Goal: Navigation & Orientation: Find specific page/section

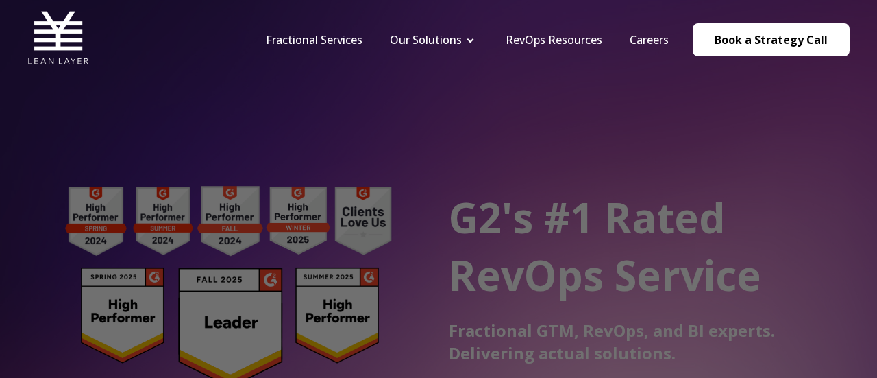
click at [591, 71] on nav "Fractional Services Our Solutions Revenue Tech Revenue Analytics Revenue Strate…" at bounding box center [551, 39] width 598 height 65
click at [598, 72] on header "Fractional Services Our Solutions Revenue Tech Revenue Analytics Revenue Strate…" at bounding box center [438, 39] width 877 height 79
click at [600, 70] on nav "Fractional Services Our Solutions Revenue Tech Revenue Analytics Revenue Strate…" at bounding box center [551, 39] width 598 height 65
click at [811, 221] on div at bounding box center [443, 191] width 886 height 382
click at [596, 66] on nav "Fractional Services Our Solutions Revenue Tech Revenue Analytics Revenue Strate…" at bounding box center [551, 39] width 598 height 65
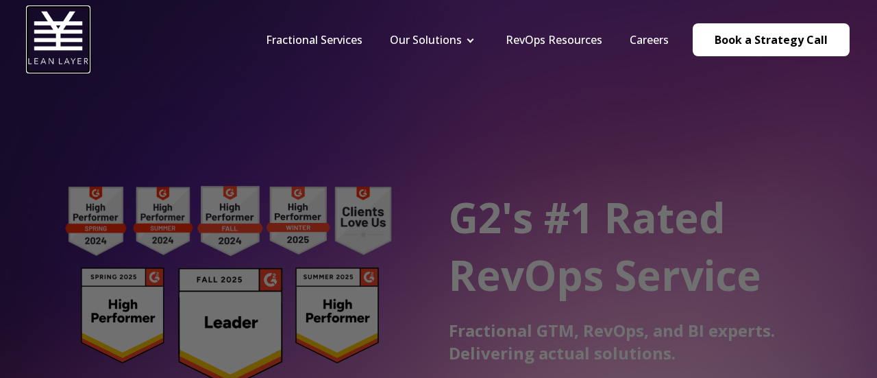
click at [58, 42] on img at bounding box center [58, 38] width 62 height 62
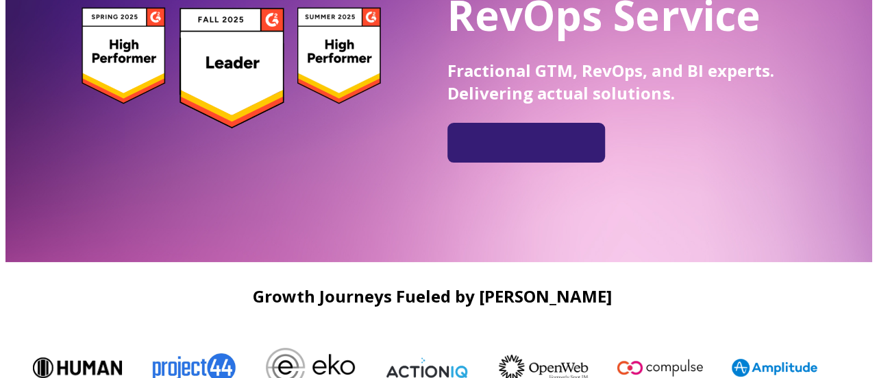
scroll to position [254, 0]
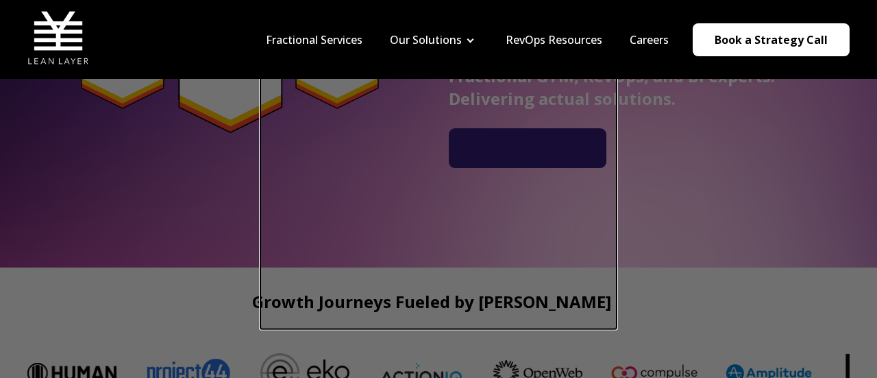
drag, startPoint x: 874, startPoint y: 32, endPoint x: 876, endPoint y: 94, distance: 62.4
click at [773, 103] on div at bounding box center [443, 191] width 886 height 382
click at [711, 211] on div at bounding box center [443, 191] width 886 height 382
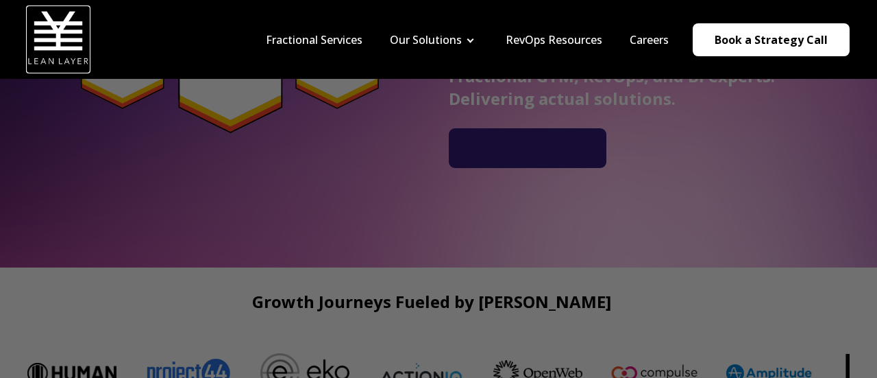
click at [69, 29] on img at bounding box center [58, 38] width 62 height 62
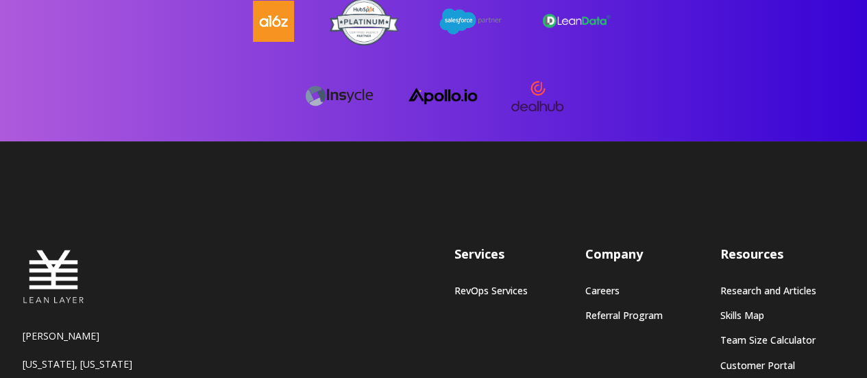
scroll to position [3825, 0]
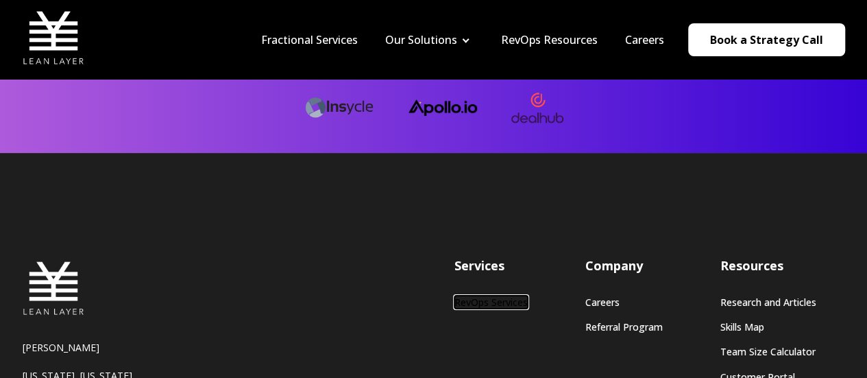
click at [479, 296] on link "RevOps Services" at bounding box center [490, 302] width 73 height 12
